Goal: Information Seeking & Learning: Find specific fact

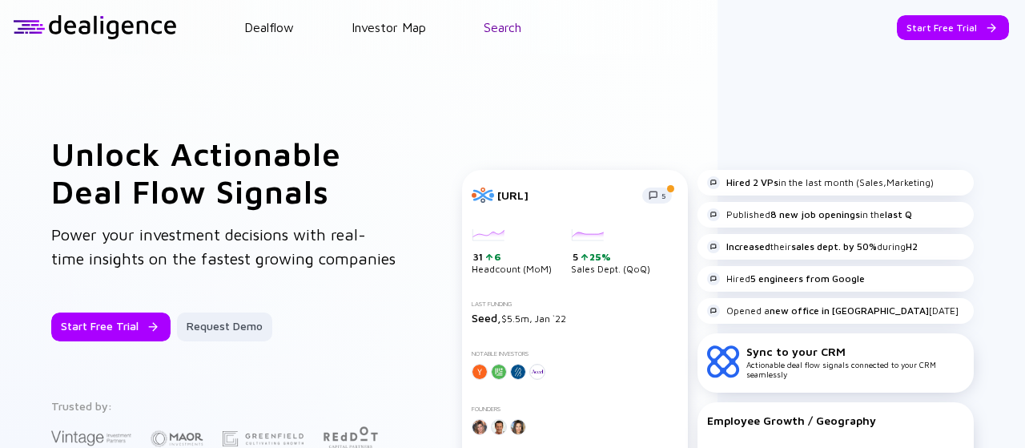
click at [505, 28] on link "Search" at bounding box center [503, 27] width 38 height 14
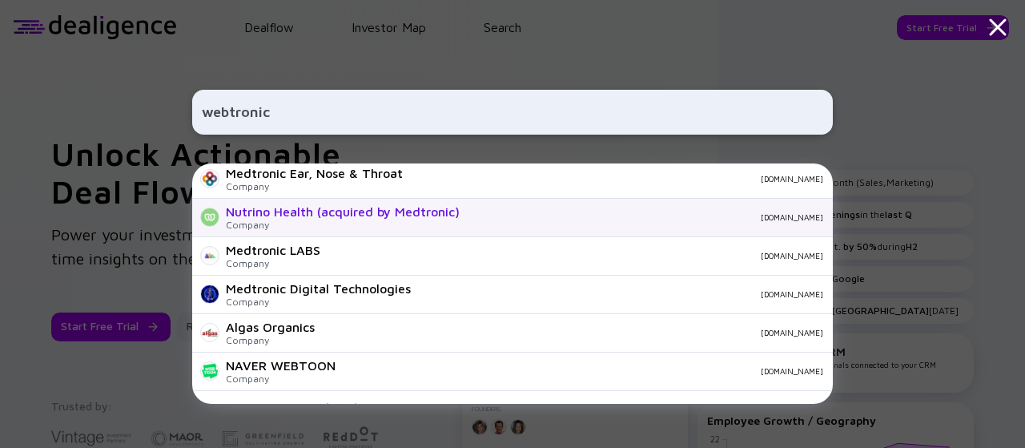
scroll to position [102, 0]
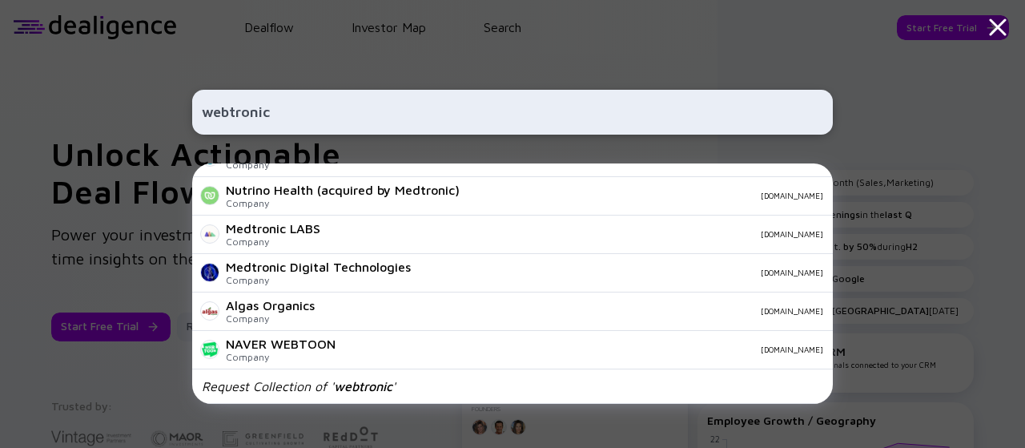
click at [253, 120] on input "webtronic" at bounding box center [513, 112] width 622 height 29
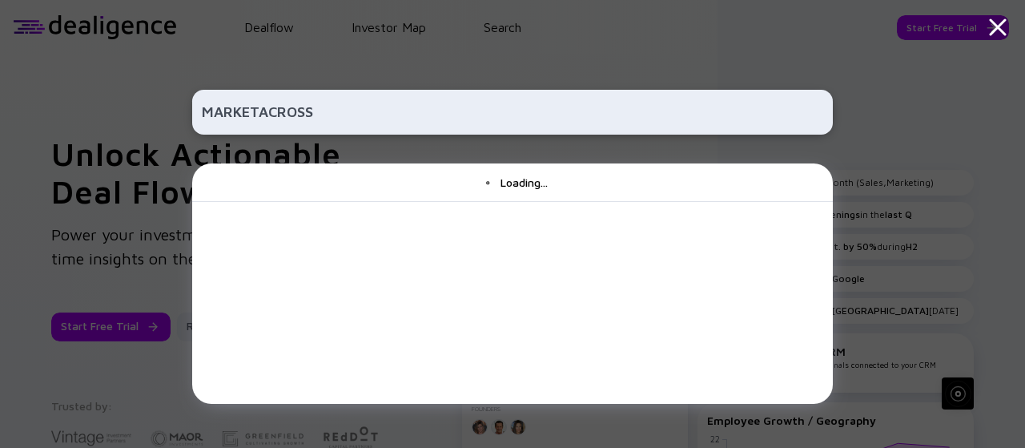
scroll to position [0, 0]
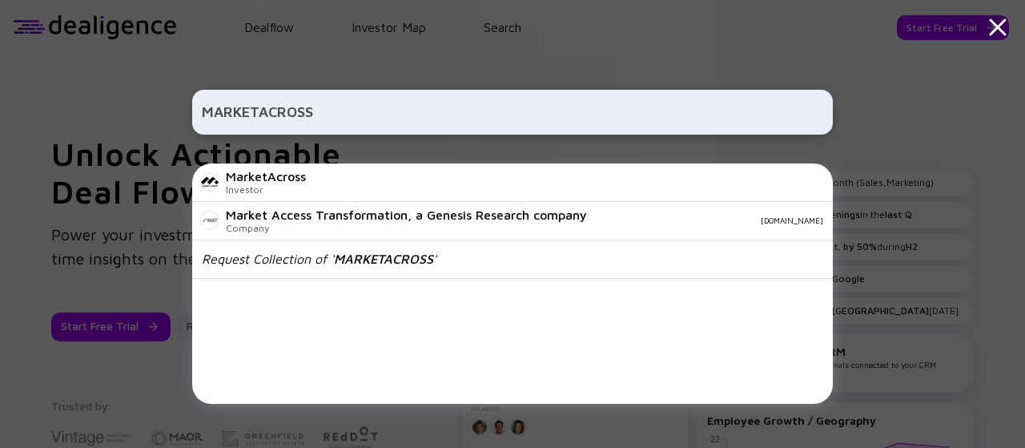
click at [264, 110] on input "MARKETACROSS" at bounding box center [513, 112] width 622 height 29
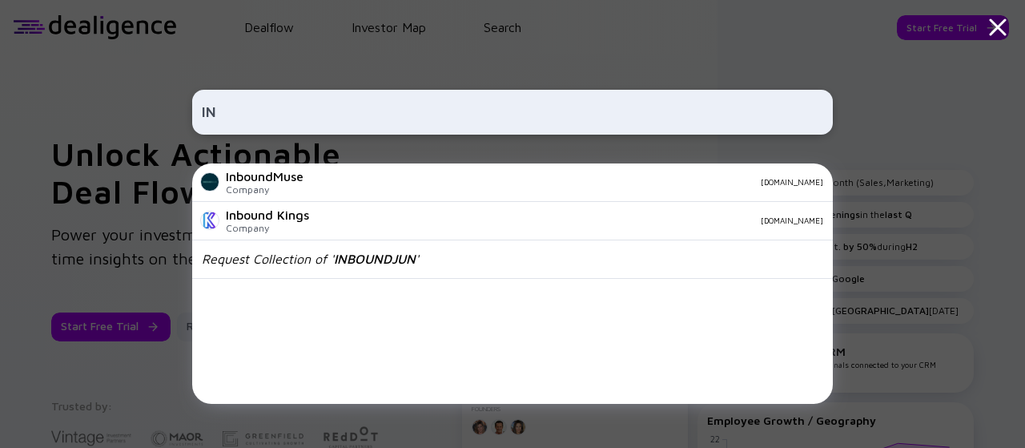
type input "I"
type input "M"
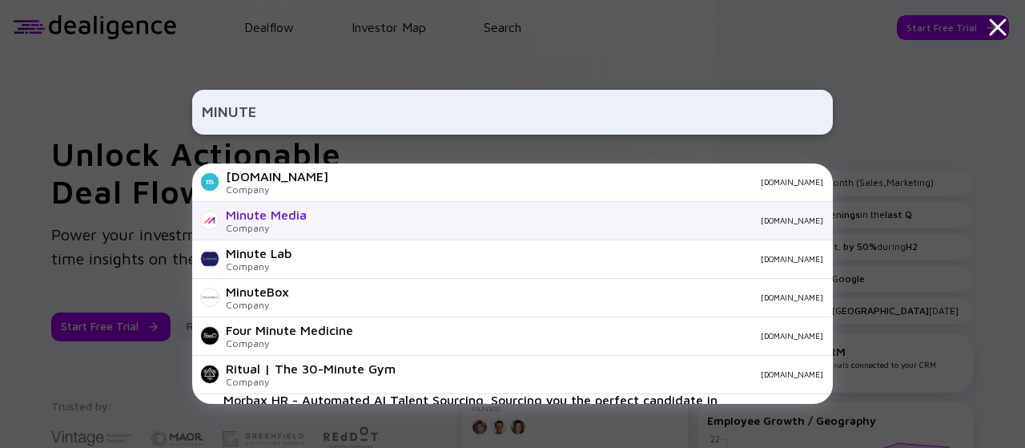
type input "MINUTE"
click at [295, 216] on div "Minute Media" at bounding box center [266, 215] width 81 height 14
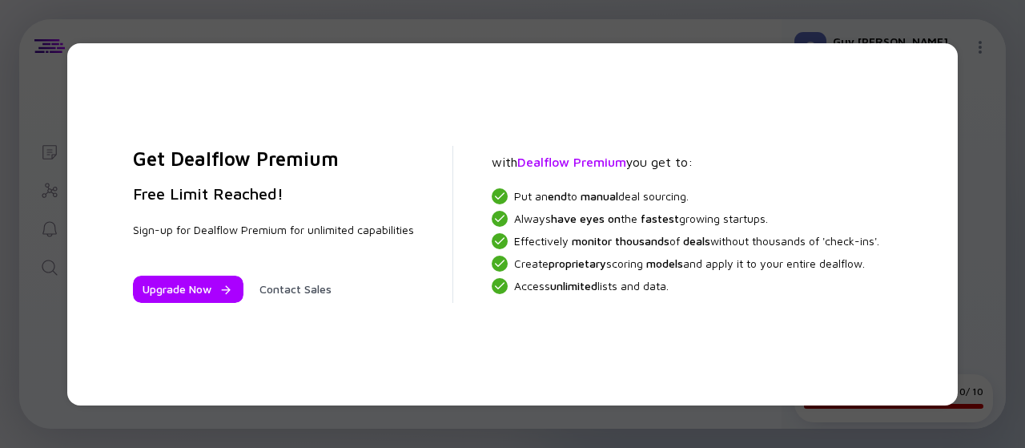
click at [994, 47] on div "Get Dealflow Premium Free Limit Reached! Sign-up for Dealflow Premium for unlim…" at bounding box center [512, 224] width 1025 height 448
